Goal: Navigation & Orientation: Find specific page/section

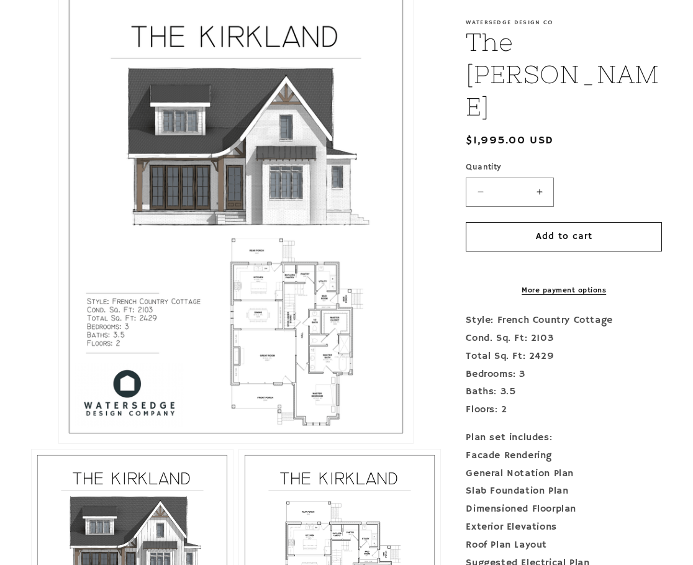
scroll to position [683, 0]
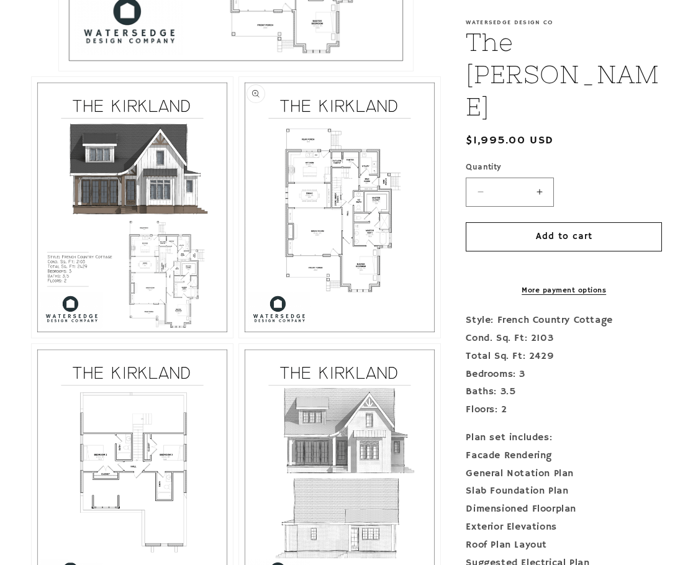
click at [239, 338] on button "Open media 3 in modal" at bounding box center [239, 338] width 0 height 0
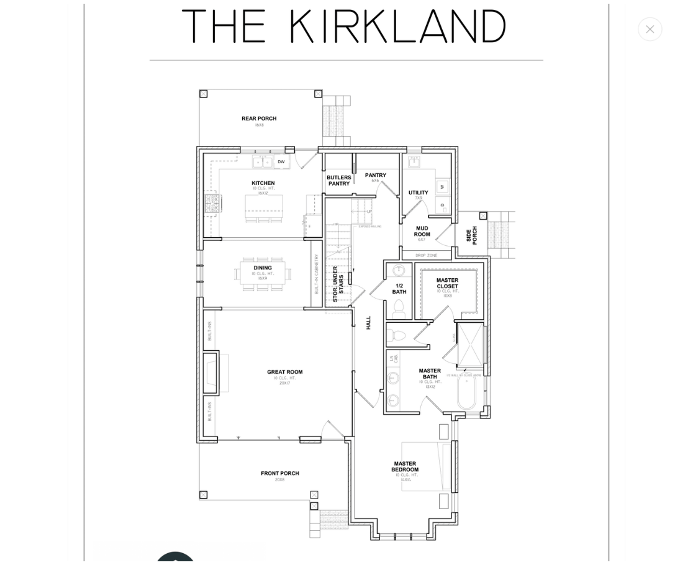
scroll to position [1532, 0]
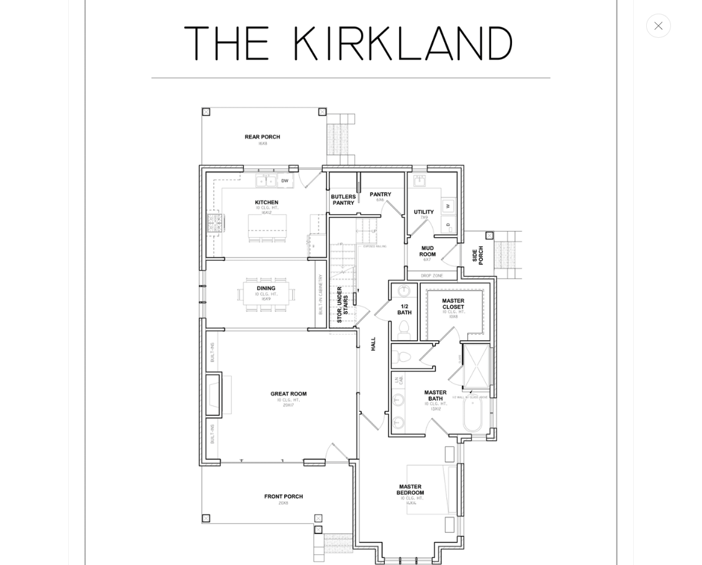
click at [667, 24] on button "Close" at bounding box center [658, 26] width 25 height 24
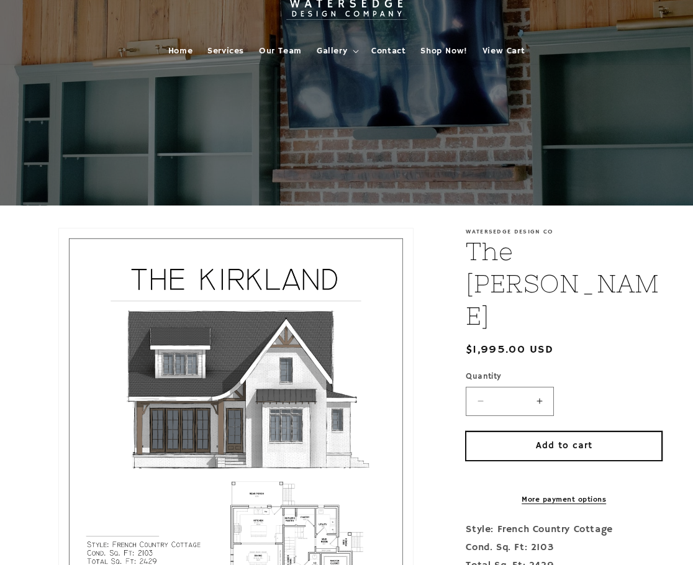
scroll to position [0, 0]
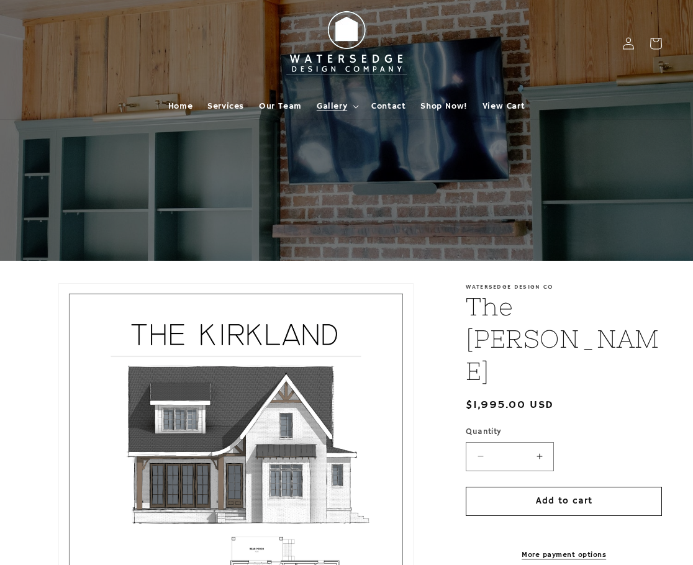
click at [339, 107] on span "Gallery" at bounding box center [332, 106] width 30 height 11
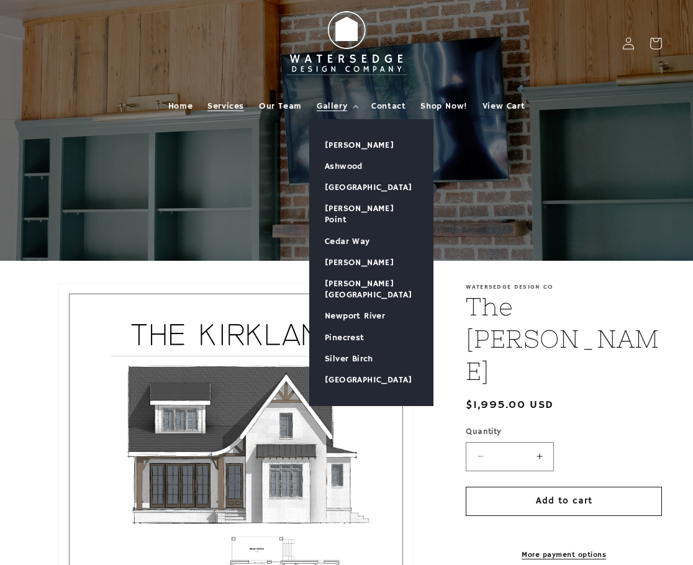
click at [209, 101] on span "Services" at bounding box center [225, 106] width 37 height 11
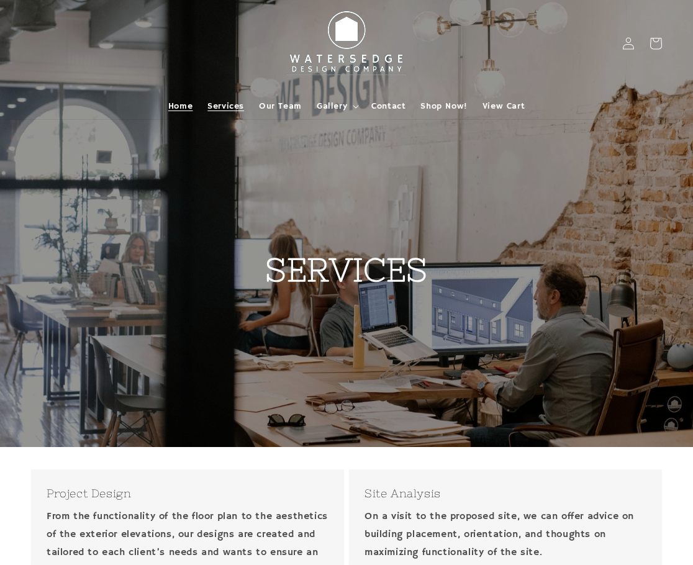
click at [176, 102] on span "Home" at bounding box center [180, 106] width 24 height 11
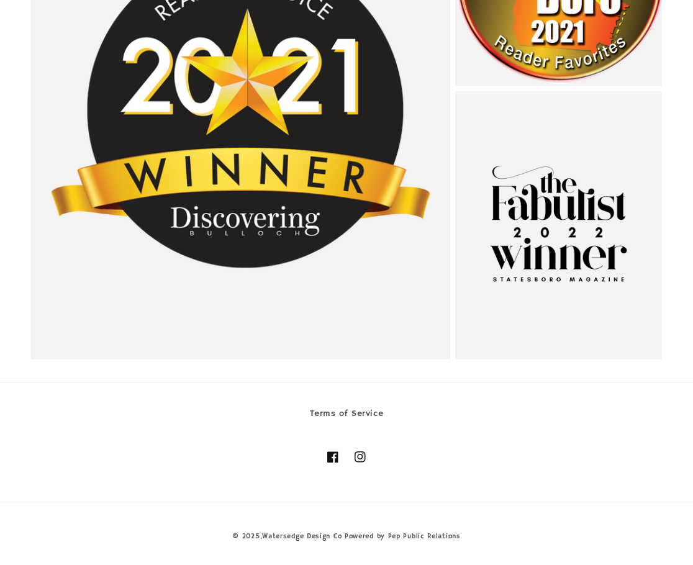
scroll to position [2075, 0]
